Goal: Transaction & Acquisition: Purchase product/service

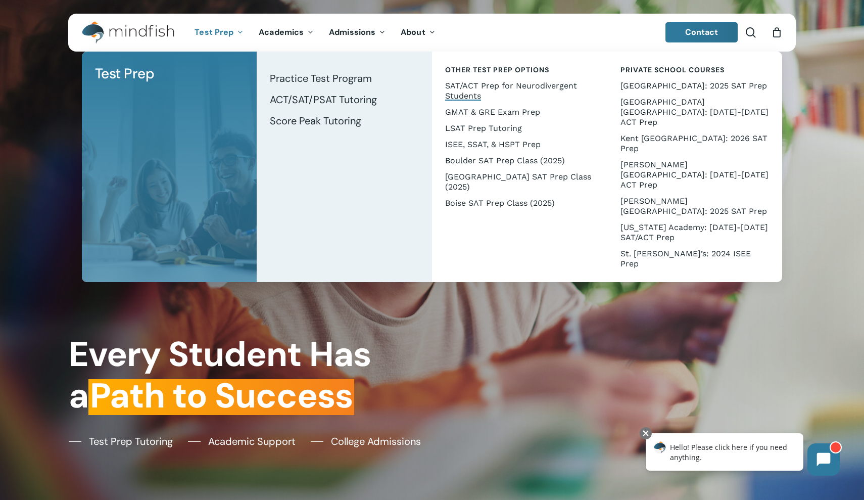
click at [466, 88] on span "SAT/ACT Prep for Neurodivergent Students" at bounding box center [511, 91] width 132 height 20
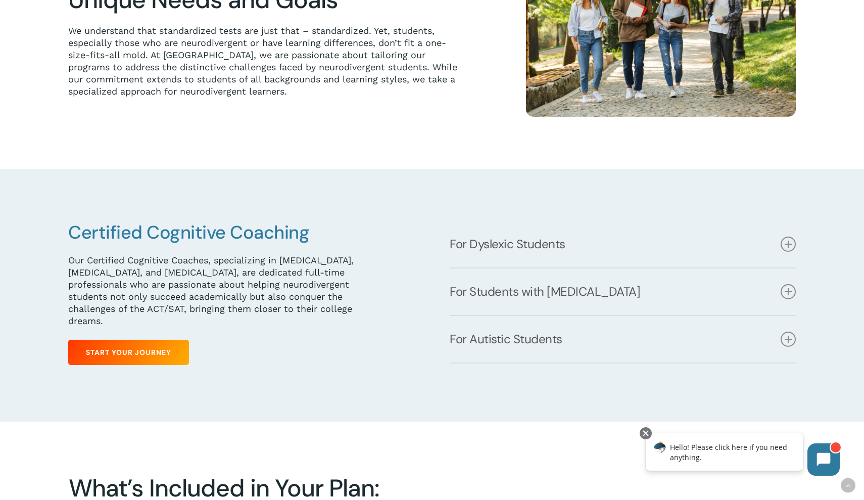
scroll to position [382, 0]
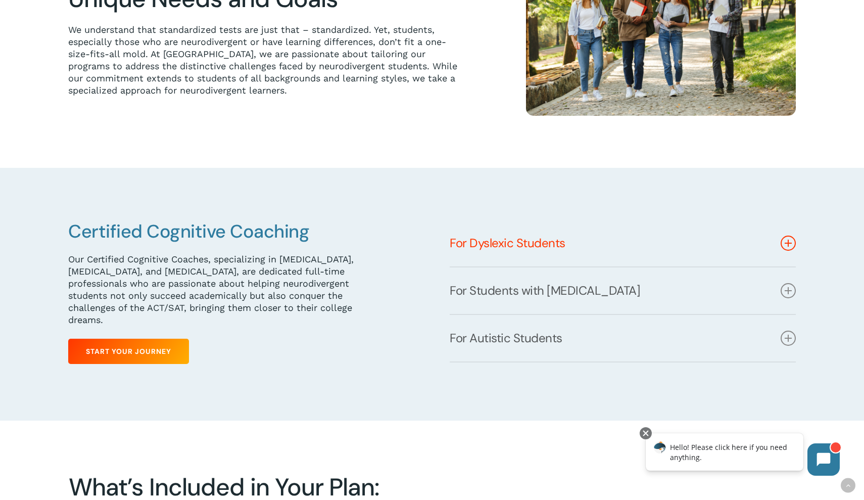
click at [785, 233] on link "For Dyslexic Students" at bounding box center [623, 243] width 346 height 47
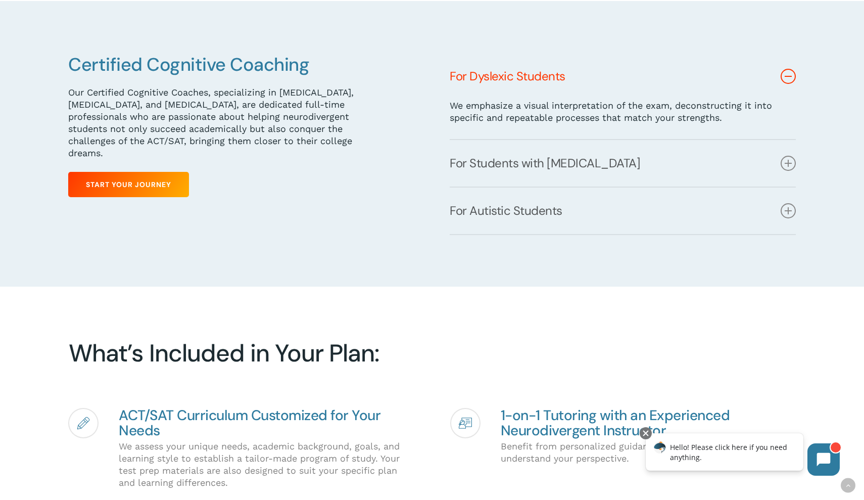
scroll to position [490, 0]
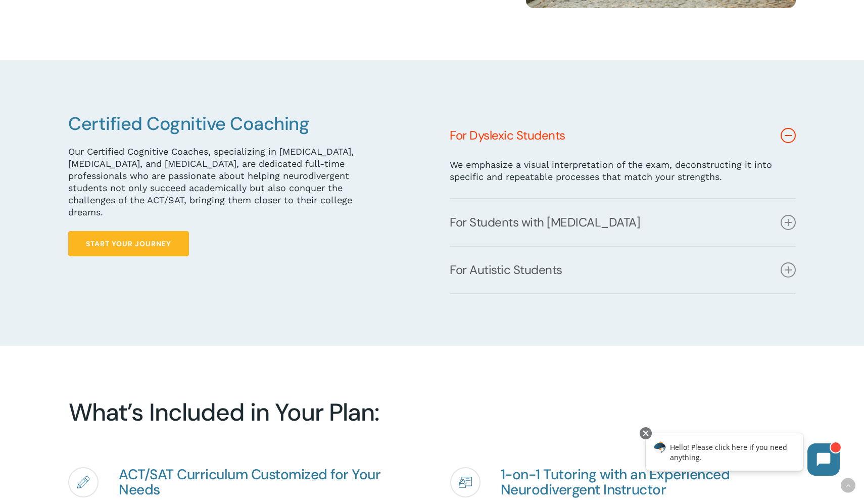
click at [127, 239] on span "Start Your Journey" at bounding box center [128, 244] width 85 height 10
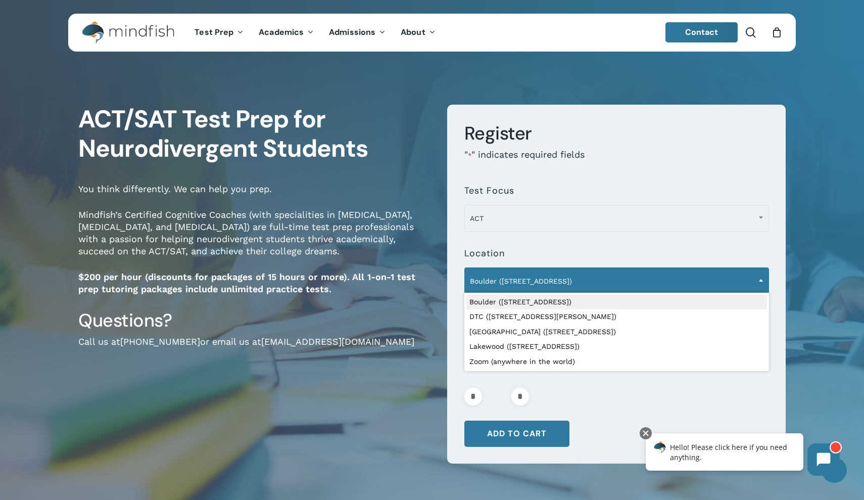
click at [758, 284] on span at bounding box center [761, 279] width 15 height 25
select select "**********"
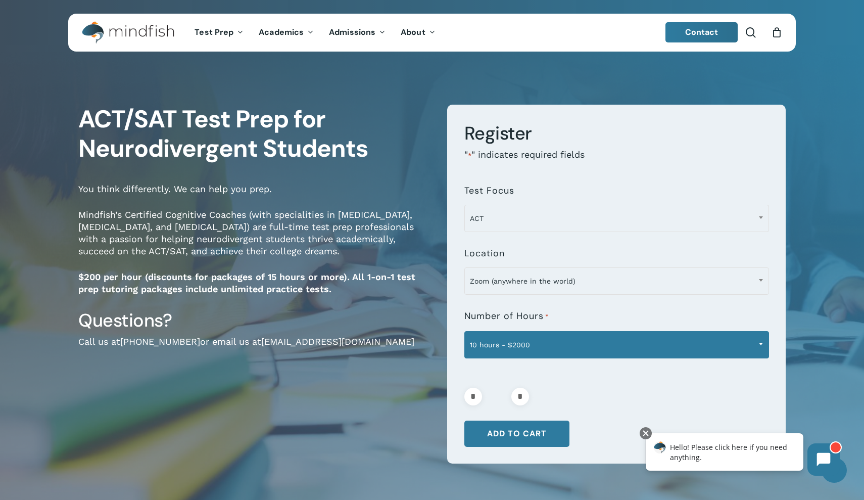
click at [764, 342] on span at bounding box center [761, 343] width 15 height 25
